Goal: Task Accomplishment & Management: Use online tool/utility

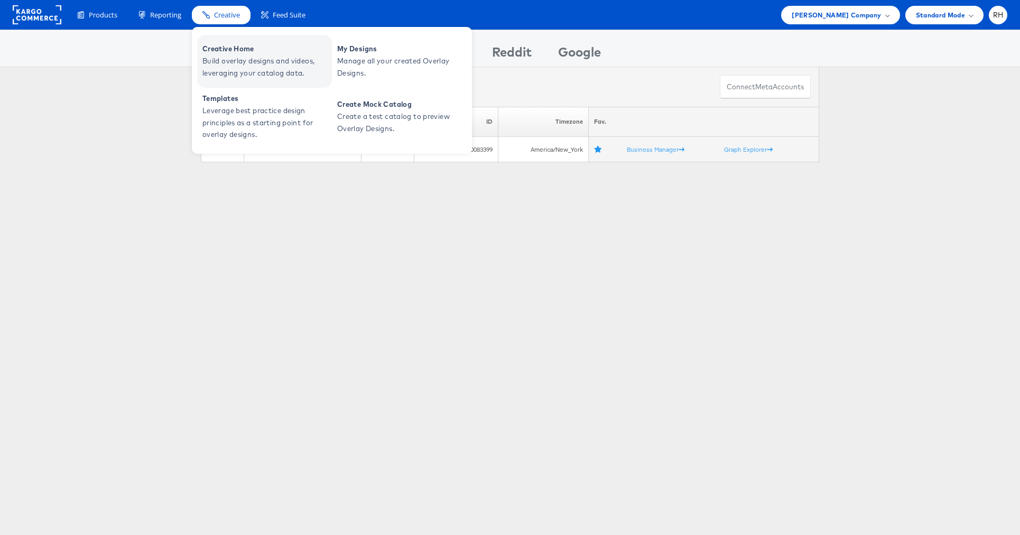
click at [240, 45] on span "Creative Home" at bounding box center [265, 49] width 127 height 12
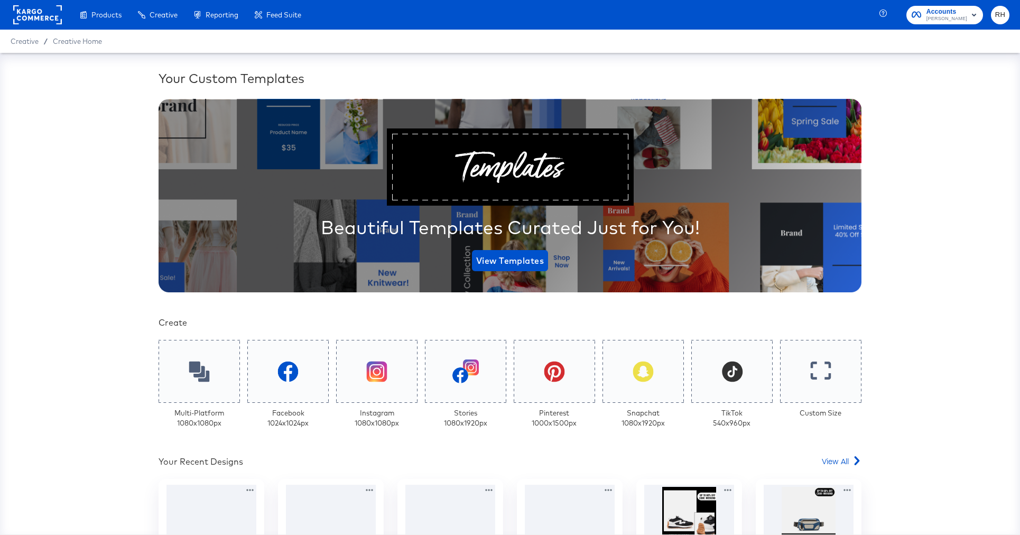
click at [34, 11] on rect at bounding box center [37, 14] width 49 height 19
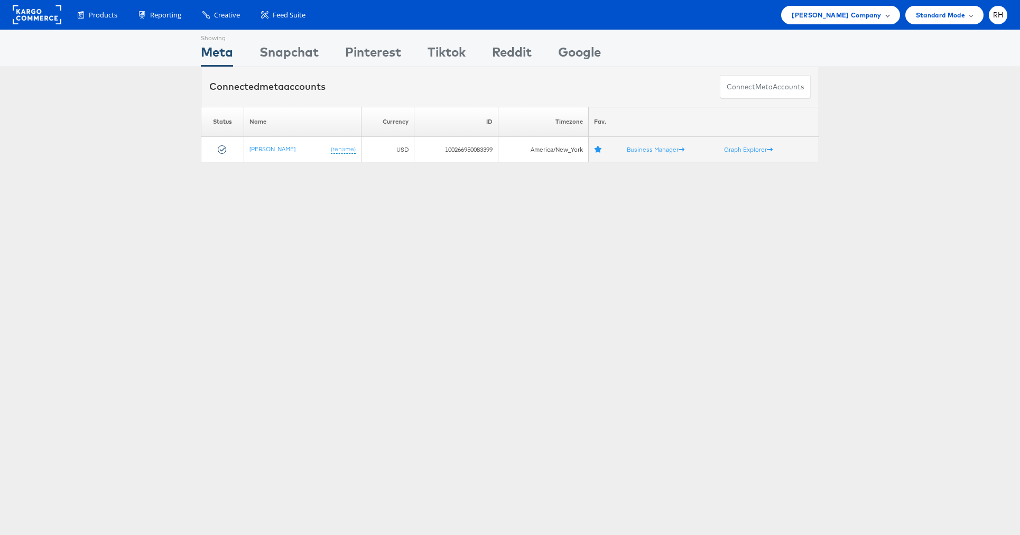
click at [883, 11] on div "Steve Madden Company" at bounding box center [840, 15] width 97 height 11
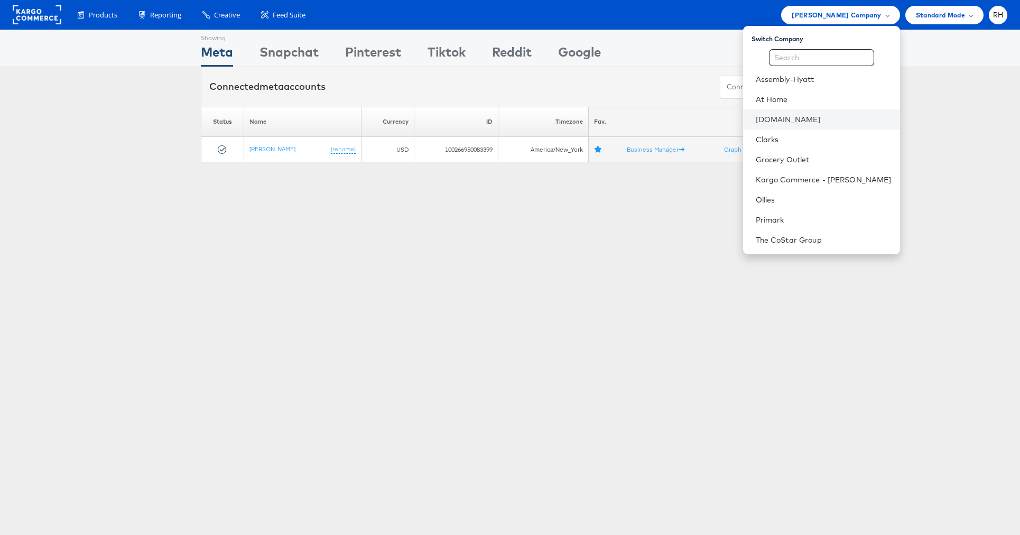
click at [835, 127] on li "[DOMAIN_NAME]" at bounding box center [821, 119] width 157 height 20
click at [877, 115] on link "[DOMAIN_NAME]" at bounding box center [824, 119] width 136 height 11
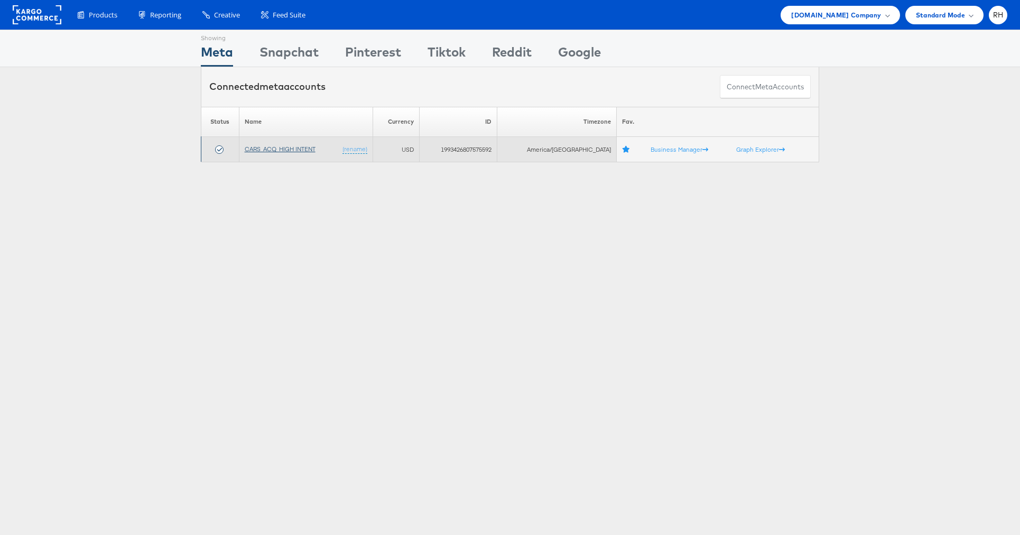
click at [294, 149] on link "CARS_ACQ_HIGH INTENT" at bounding box center [280, 149] width 71 height 8
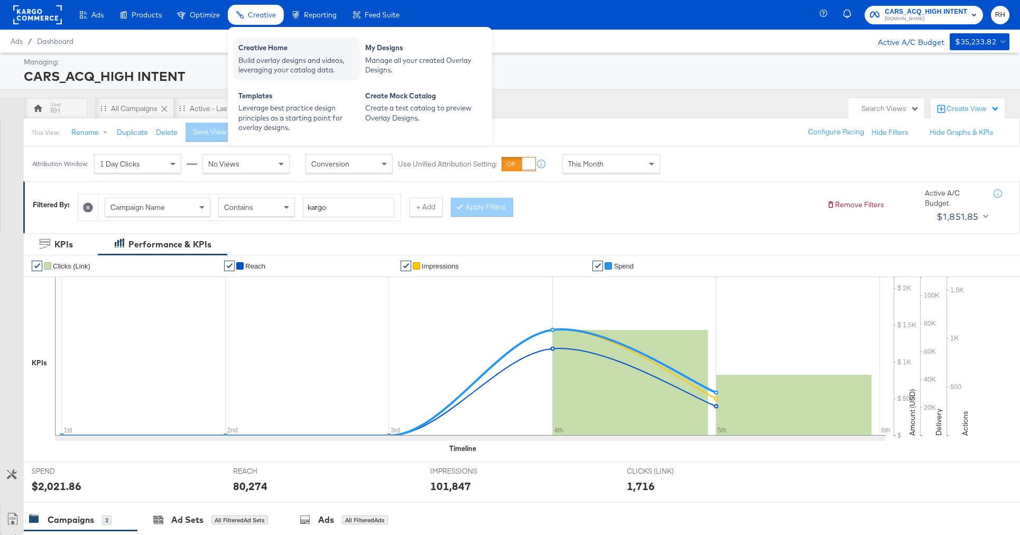
click at [276, 51] on div "Creative Home" at bounding box center [296, 49] width 116 height 13
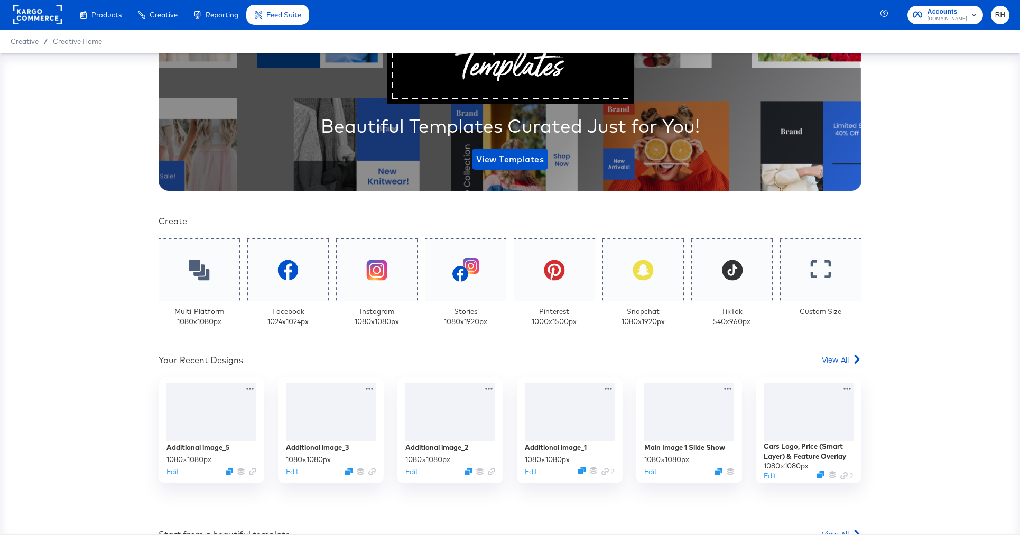
scroll to position [138, 0]
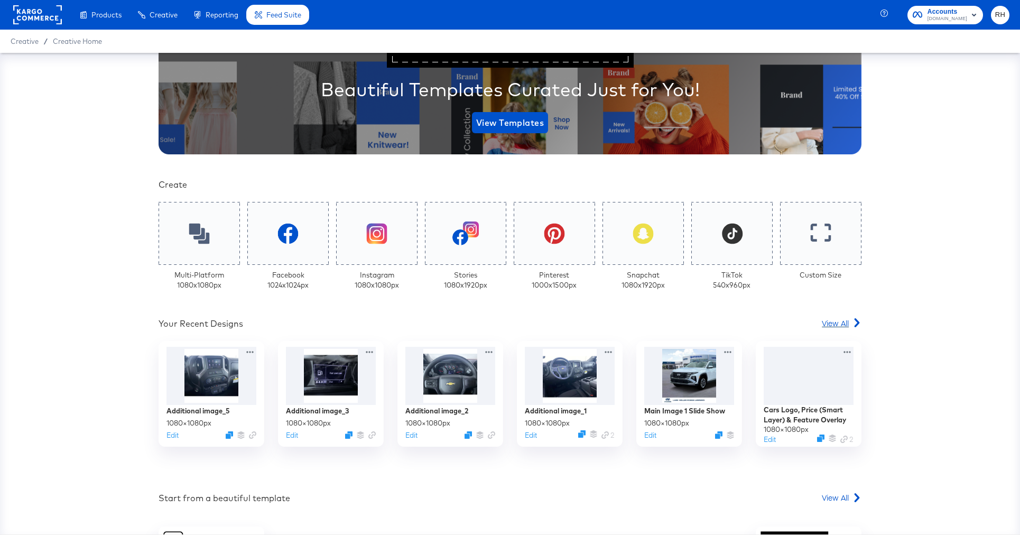
click at [841, 321] on span "View All" at bounding box center [835, 323] width 27 height 11
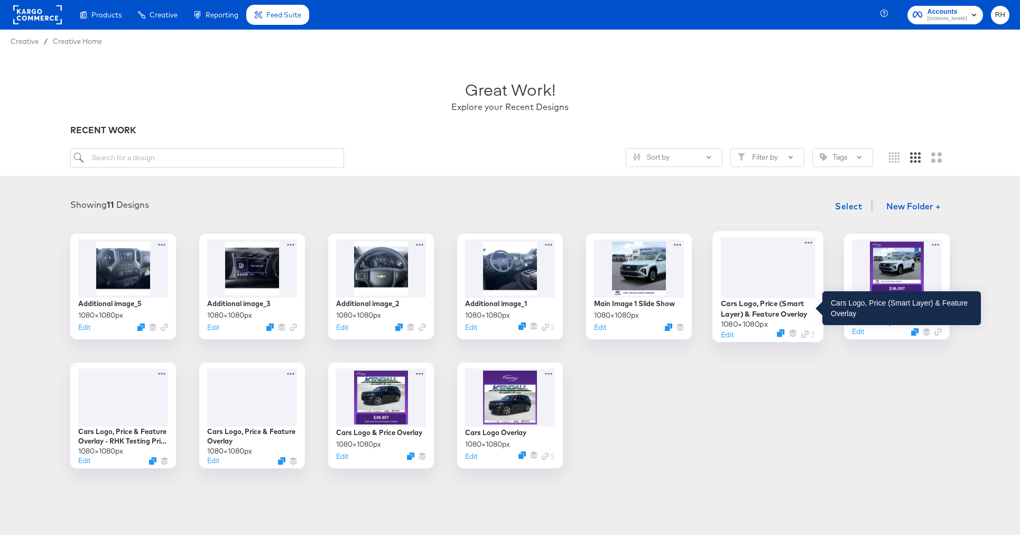
click at [768, 309] on div "Cars Logo, Price (Smart Layer) & Feature Overlay" at bounding box center [768, 308] width 95 height 21
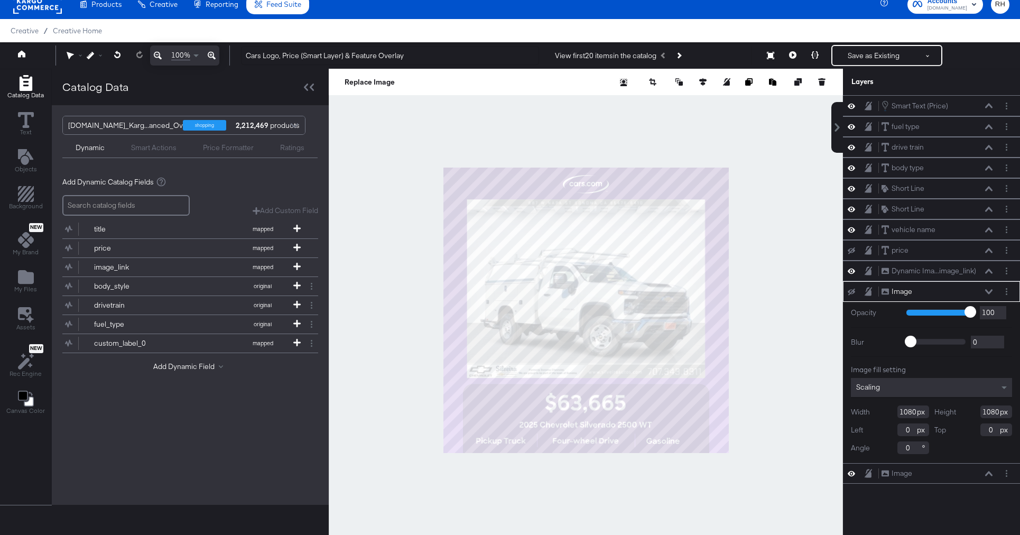
scroll to position [52, 0]
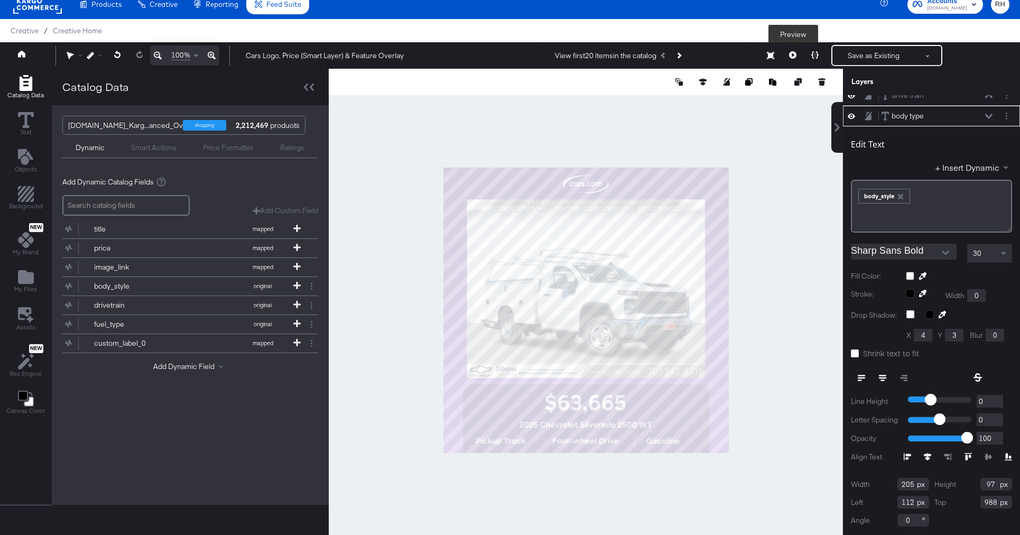
click at [788, 54] on button at bounding box center [793, 55] width 22 height 21
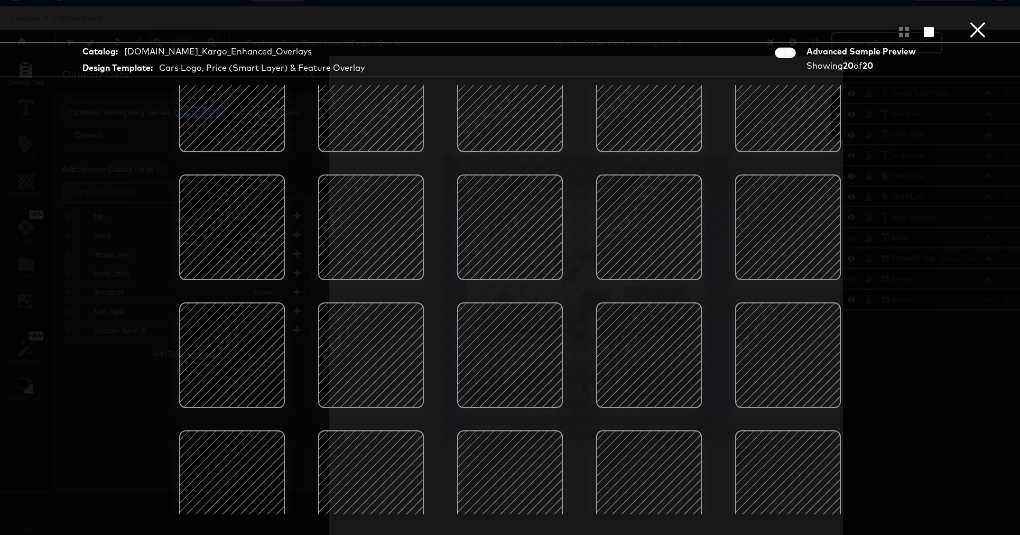
scroll to position [0, 0]
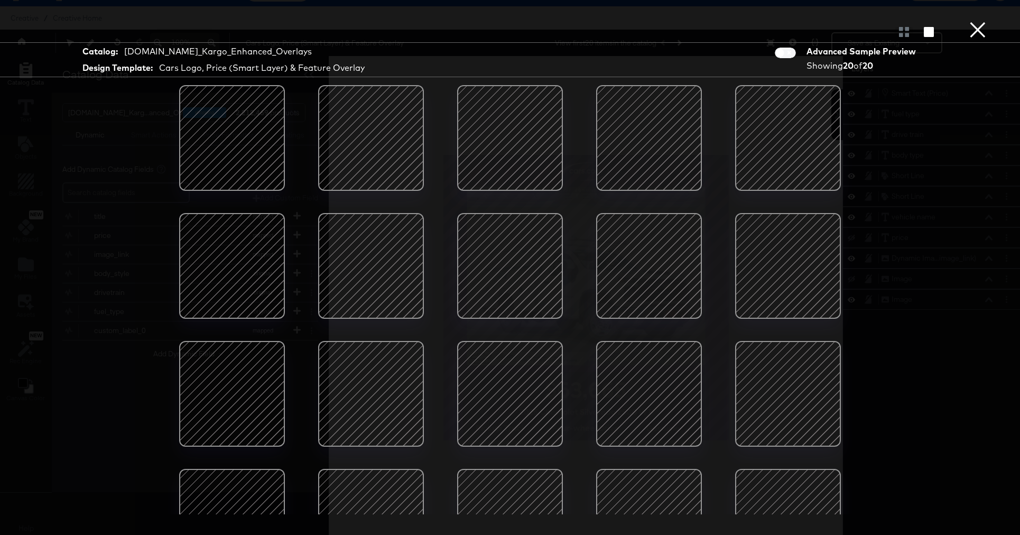
click at [979, 21] on button "×" at bounding box center [978, 10] width 21 height 21
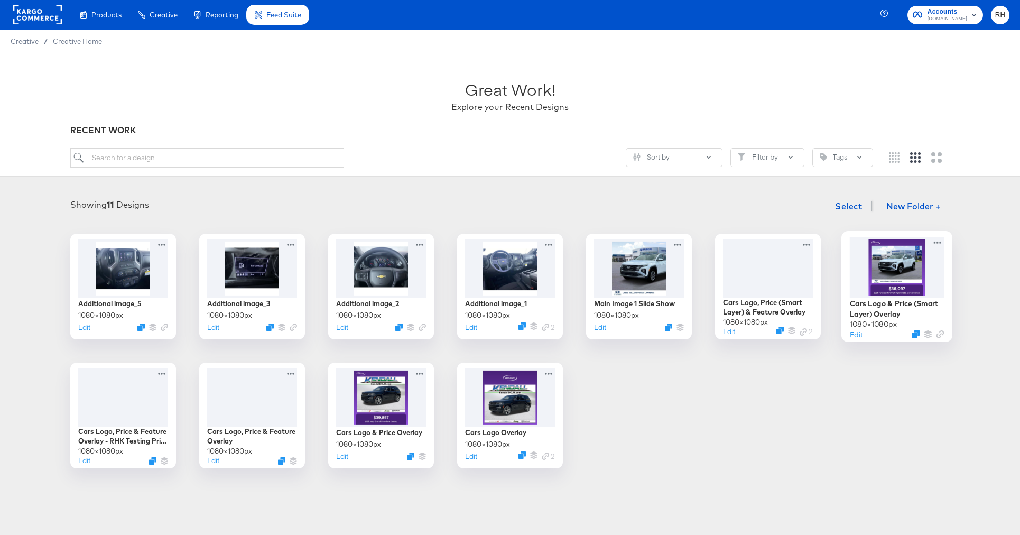
click at [897, 266] on div at bounding box center [897, 267] width 95 height 61
click at [758, 280] on div at bounding box center [768, 267] width 95 height 61
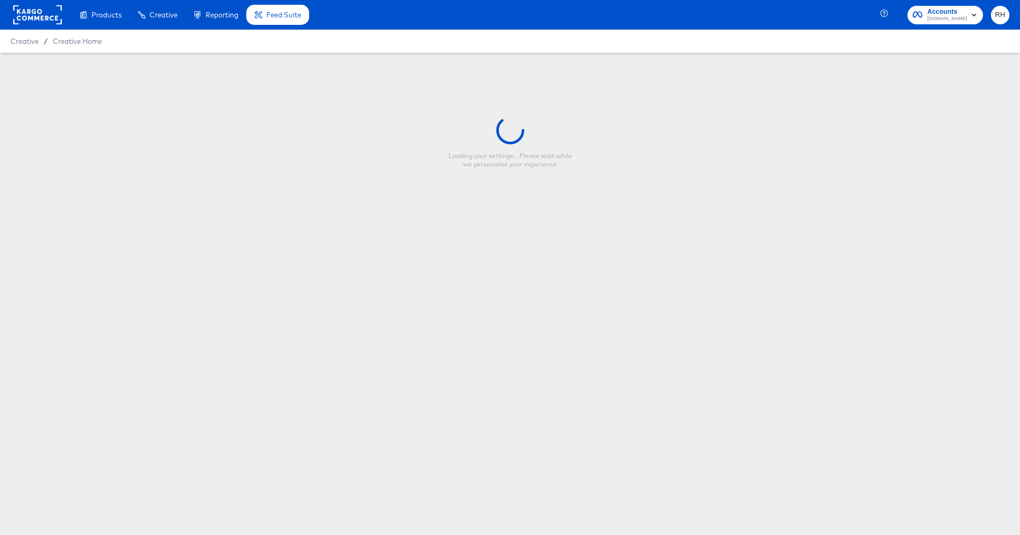
type input "Cars Logo, Price (Smart Layer) & Feature Overlay"
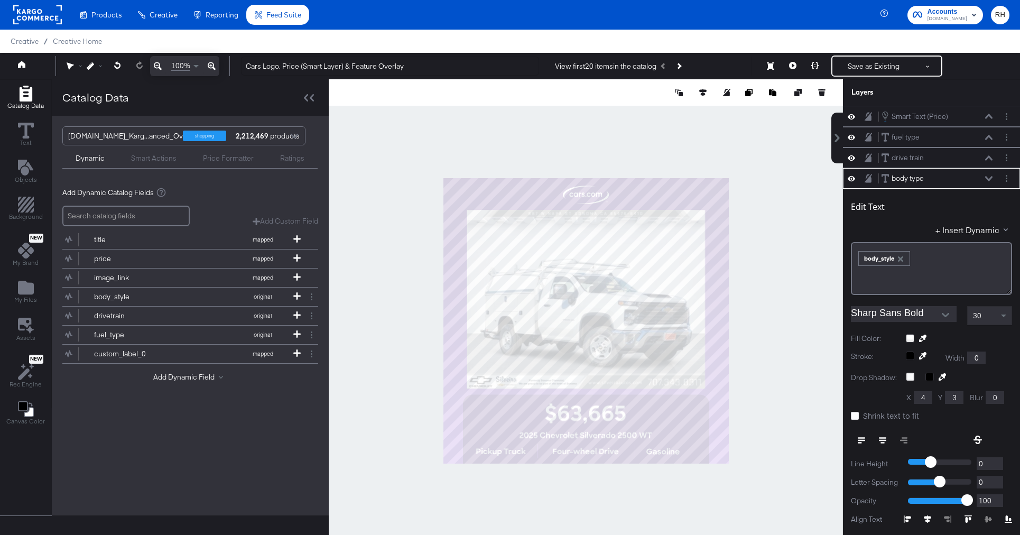
click at [505, 456] on div at bounding box center [586, 320] width 514 height 483
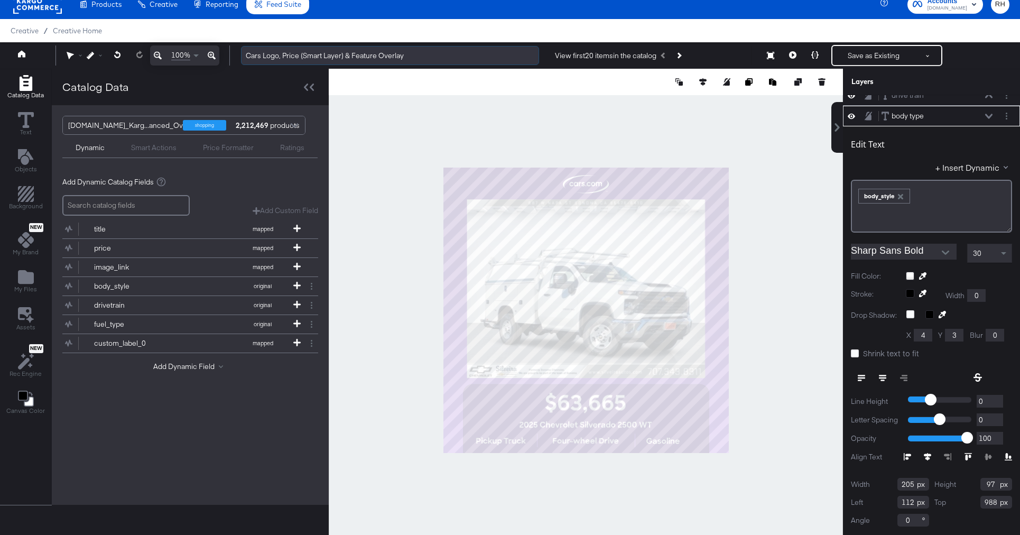
click at [419, 59] on input "Cars Logo, Price (Smart Layer) & Feature Overlay" at bounding box center [390, 56] width 298 height 20
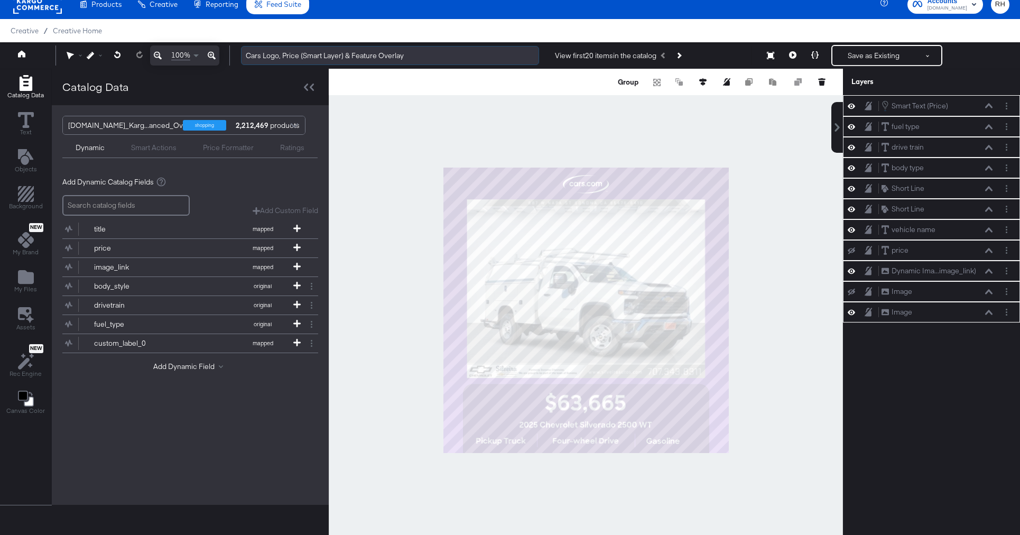
scroll to position [0, 0]
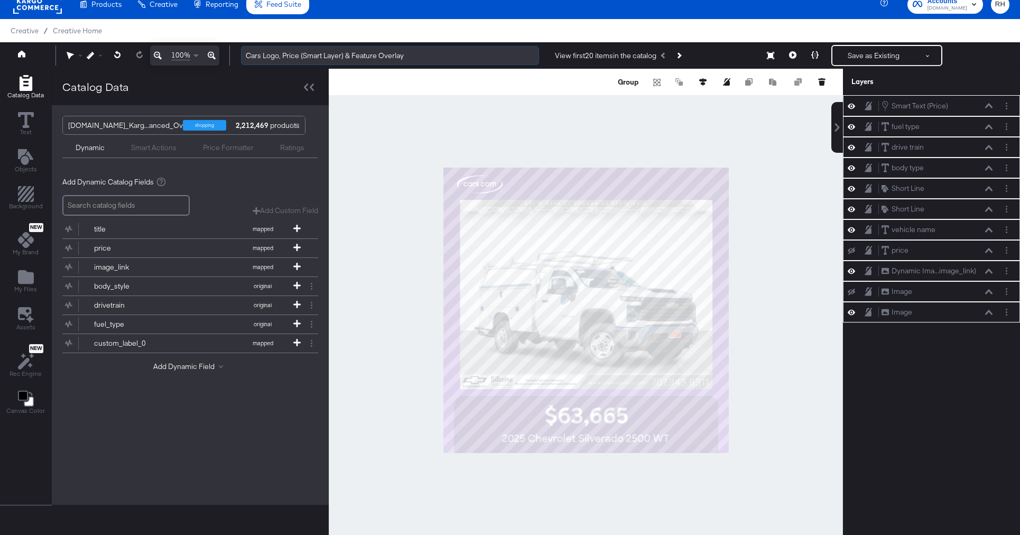
click at [419, 59] on input "Cars Logo, Price (Smart Layer) & Feature Overlay" at bounding box center [390, 56] width 298 height 20
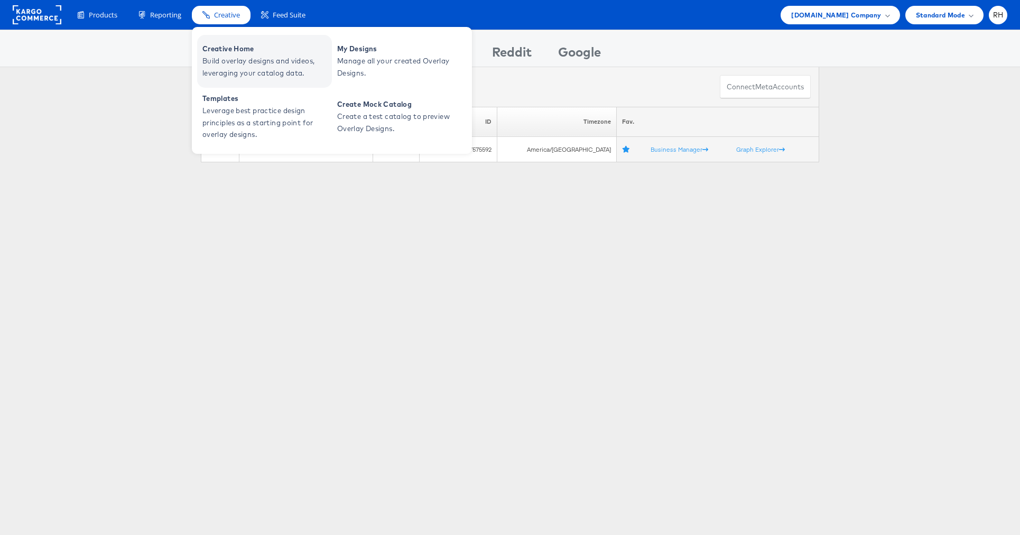
click at [231, 56] on span "Build overlay designs and videos, leveraging your catalog data." at bounding box center [265, 67] width 127 height 24
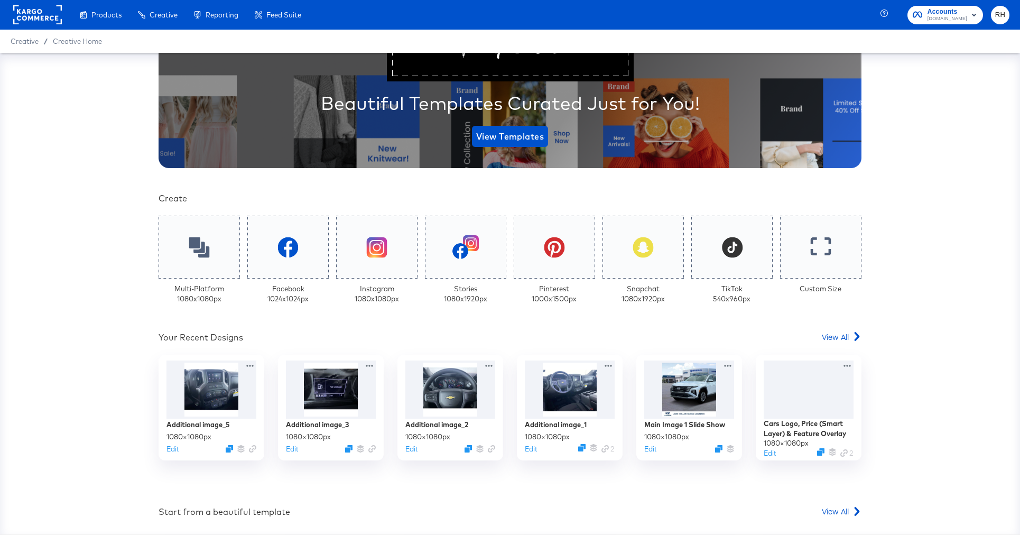
scroll to position [143, 0]
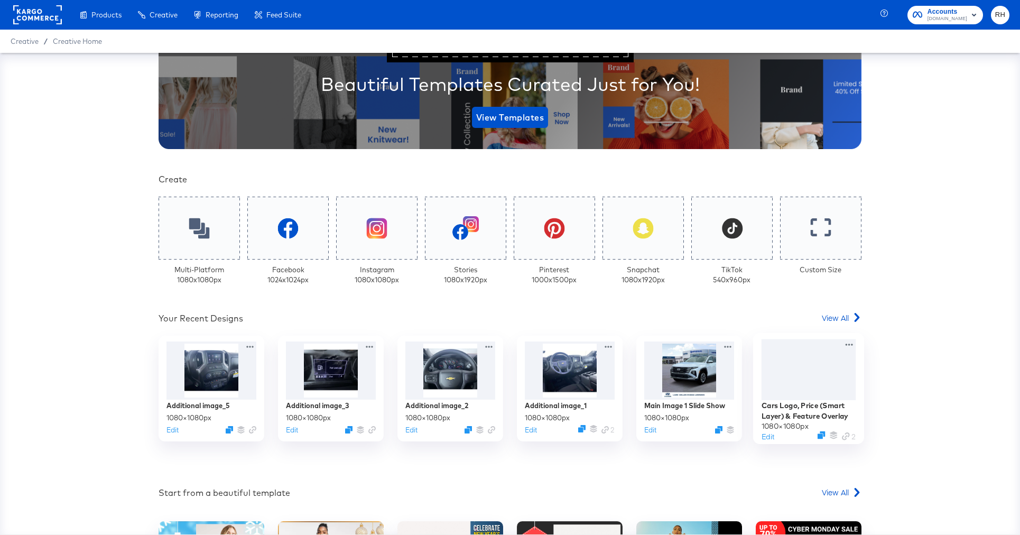
click at [815, 367] on div at bounding box center [809, 369] width 95 height 61
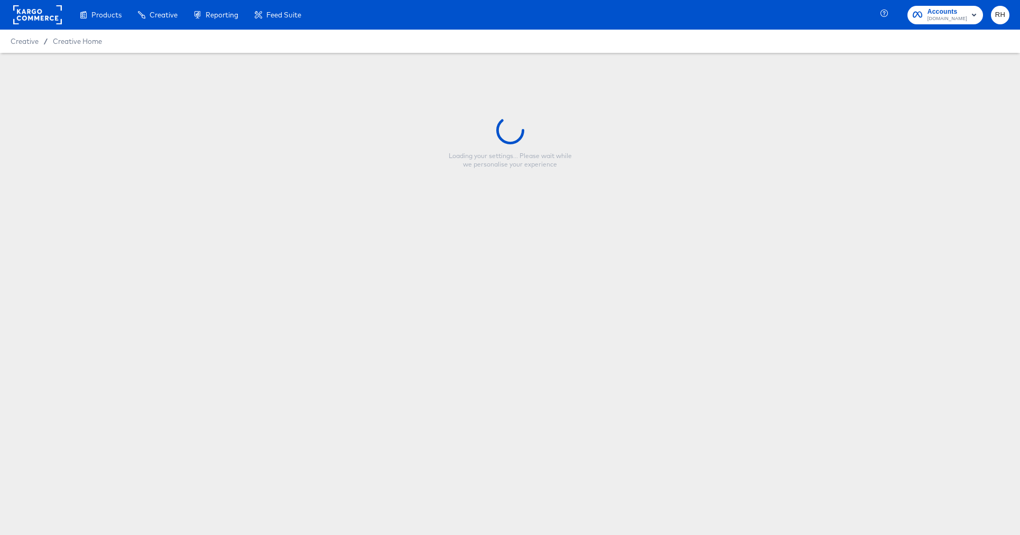
type input "Cars Logo, Price (Smart Layer) & Feature Overlay"
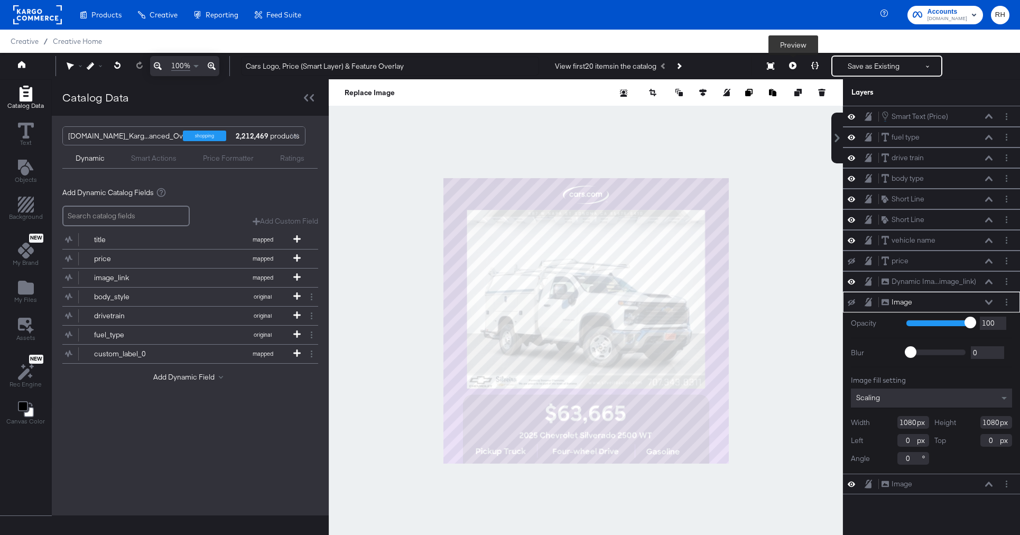
click at [793, 65] on icon at bounding box center [792, 65] width 7 height 7
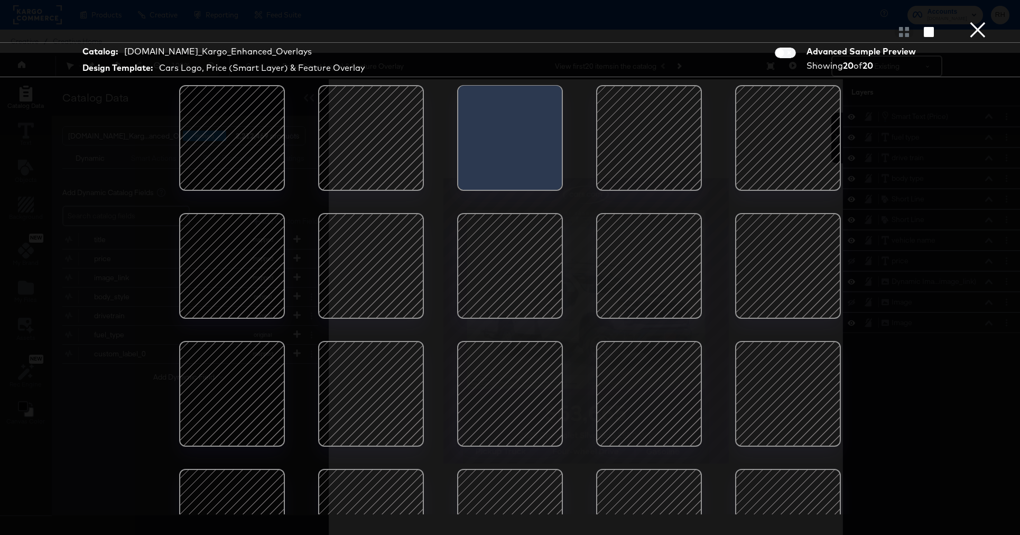
click at [978, 21] on button "×" at bounding box center [978, 10] width 21 height 21
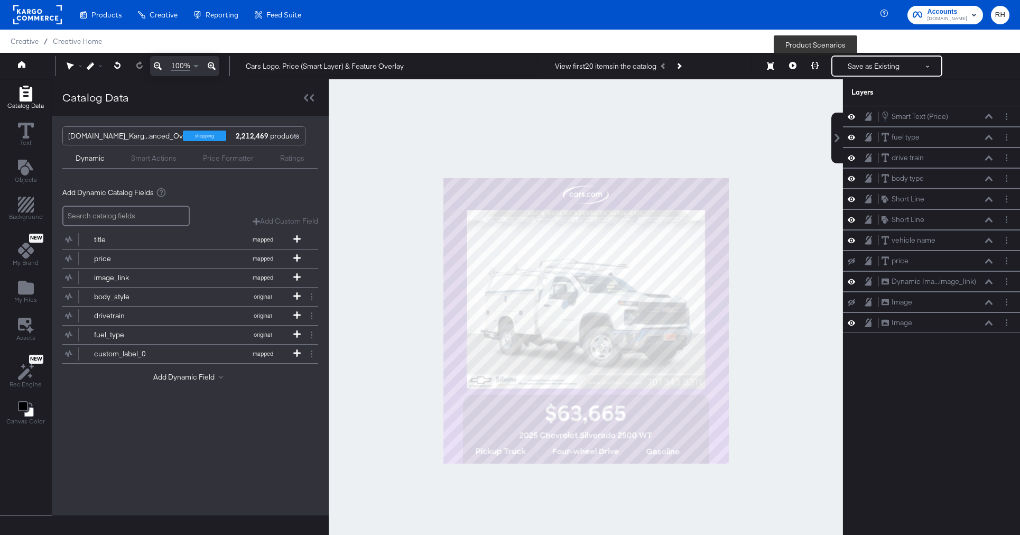
click at [820, 63] on button at bounding box center [815, 66] width 22 height 21
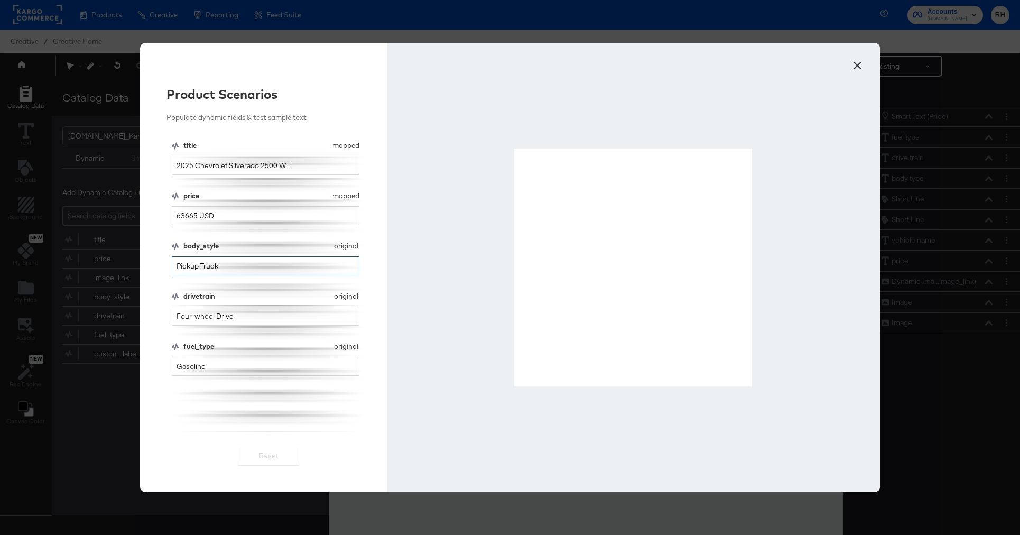
click at [234, 262] on input "Pickup Truck" at bounding box center [266, 266] width 188 height 20
type input "Passenger Van"
click at [859, 65] on button "×" at bounding box center [857, 62] width 19 height 19
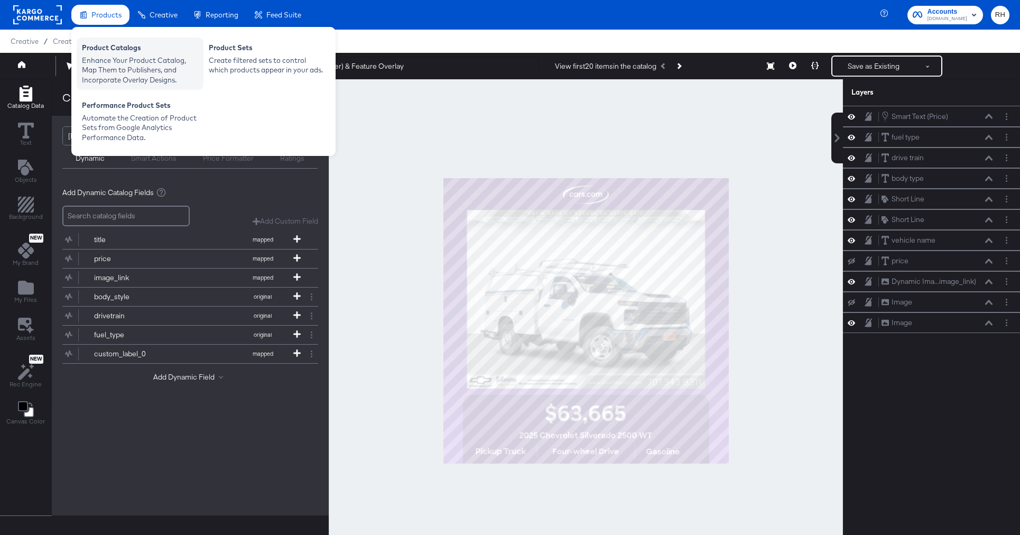
click at [112, 59] on div "Enhance Your Product Catalog, Map Them to Publishers, and Incorporate Overlay D…" at bounding box center [140, 71] width 116 height 30
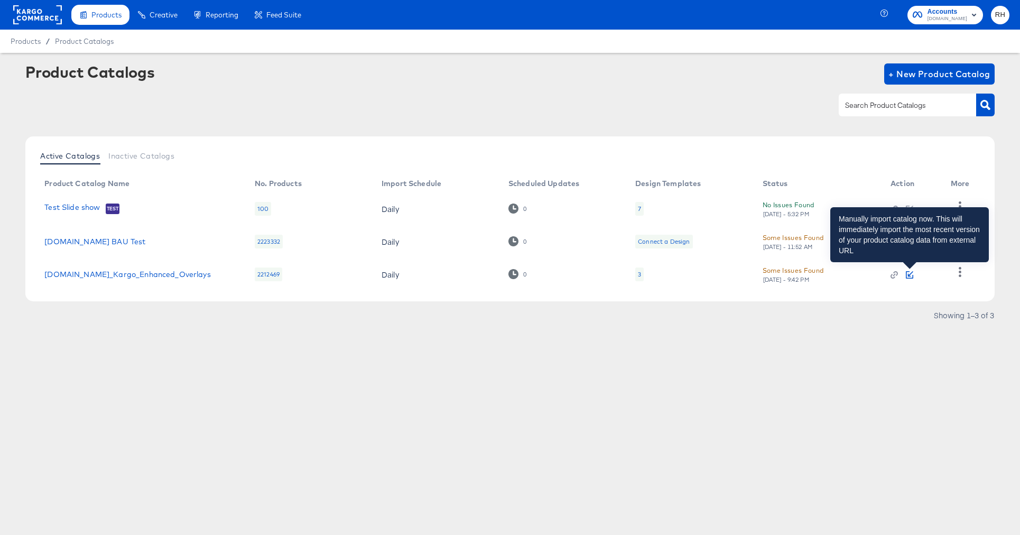
click at [908, 273] on icon "button" at bounding box center [909, 274] width 7 height 7
